Goal: Task Accomplishment & Management: Use online tool/utility

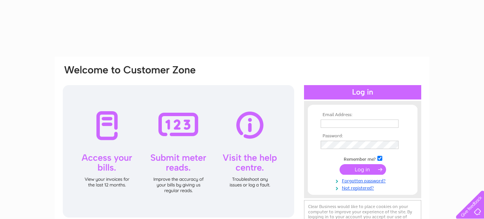
type input "[EMAIL_ADDRESS][DOMAIN_NAME]"
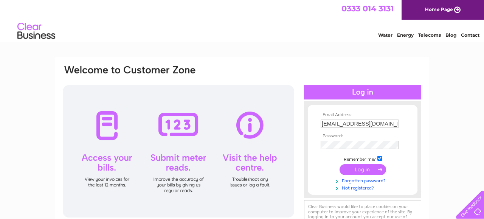
click at [357, 168] on input "submit" at bounding box center [362, 169] width 46 height 11
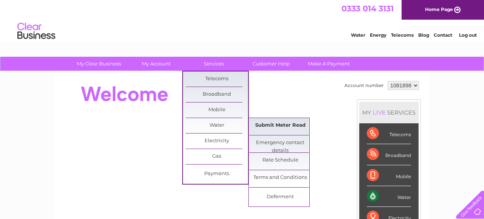
click at [264, 122] on link "Submit Meter Read" at bounding box center [280, 125] width 62 height 15
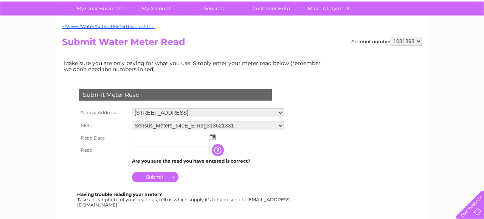
scroll to position [56, 0]
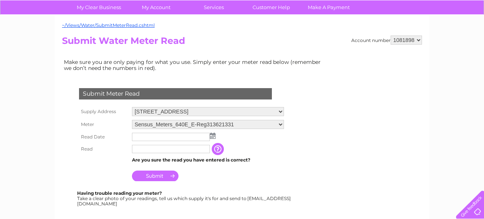
click at [264, 122] on select "Sensus_Meters_640E_E-Reg313621331" at bounding box center [208, 124] width 152 height 9
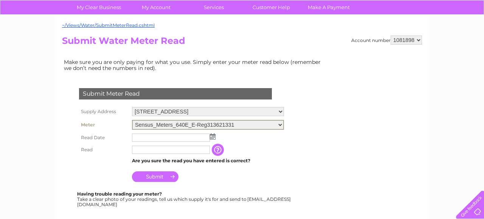
click at [132, 120] on select "Sensus_Meters_640E_E-Reg313621331" at bounding box center [208, 125] width 152 height 10
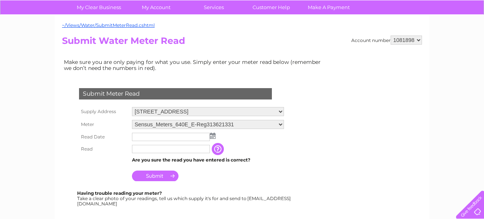
click at [214, 136] on img at bounding box center [213, 136] width 6 height 6
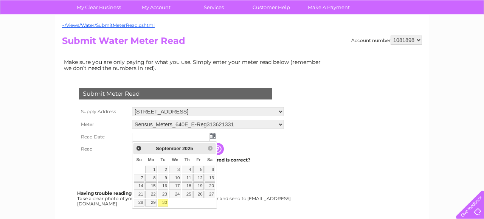
click at [164, 202] on link "30" at bounding box center [163, 203] width 11 height 8
type input "[DATE]"
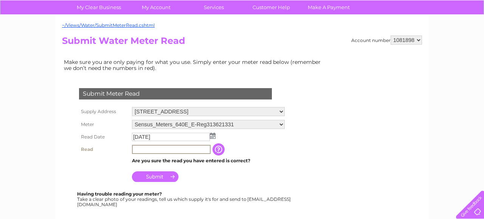
click at [162, 150] on input "text" at bounding box center [171, 149] width 79 height 9
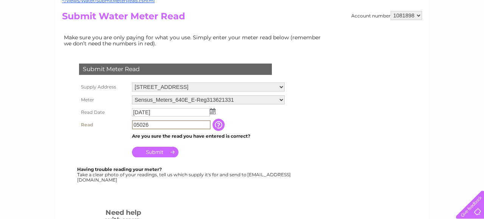
scroll to position [81, 0]
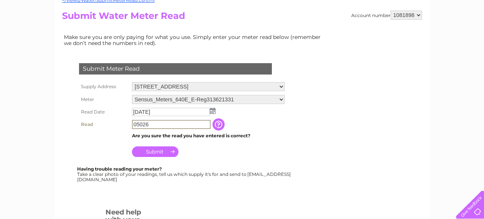
type input "05026"
click at [173, 150] on input "Submit" at bounding box center [155, 151] width 46 height 11
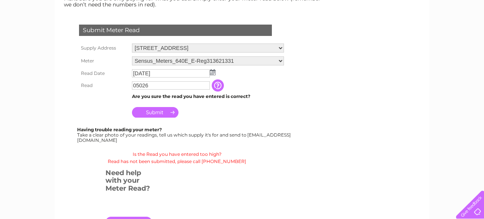
scroll to position [121, 0]
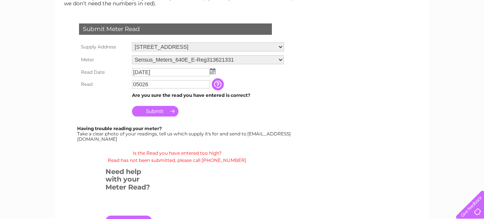
click at [146, 141] on div "Having trouble reading your meter? Take a clear photo of your readings, tell us…" at bounding box center [184, 133] width 215 height 15
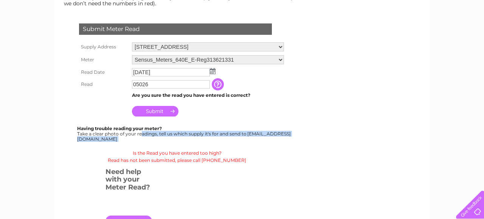
click at [146, 141] on div "Having trouble reading your meter? Take a clear photo of your readings, tell us…" at bounding box center [184, 133] width 215 height 15
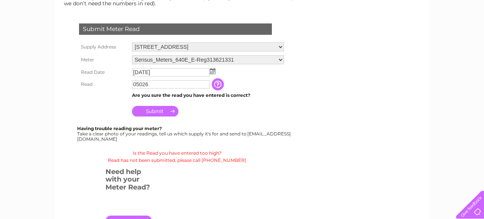
drag, startPoint x: 155, startPoint y: 140, endPoint x: 141, endPoint y: 156, distance: 21.2
click at [104, 144] on div "Submit Meter Read Supply Address [STREET_ADDRESS] Meter Sensus_Meters_640E_E-Re…" at bounding box center [177, 86] width 230 height 156
